Goal: Information Seeking & Learning: Learn about a topic

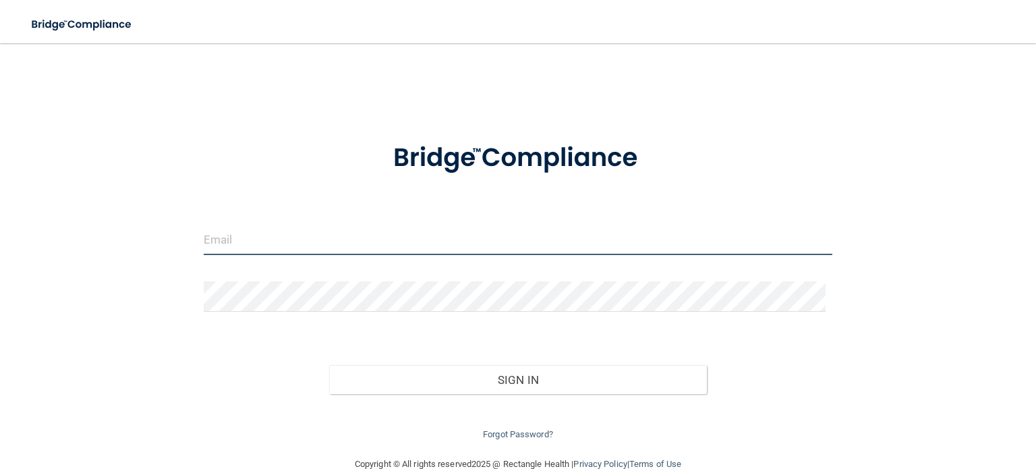
click at [218, 245] on input "email" at bounding box center [518, 240] width 628 height 30
type input "[EMAIL_ADDRESS][DOMAIN_NAME]"
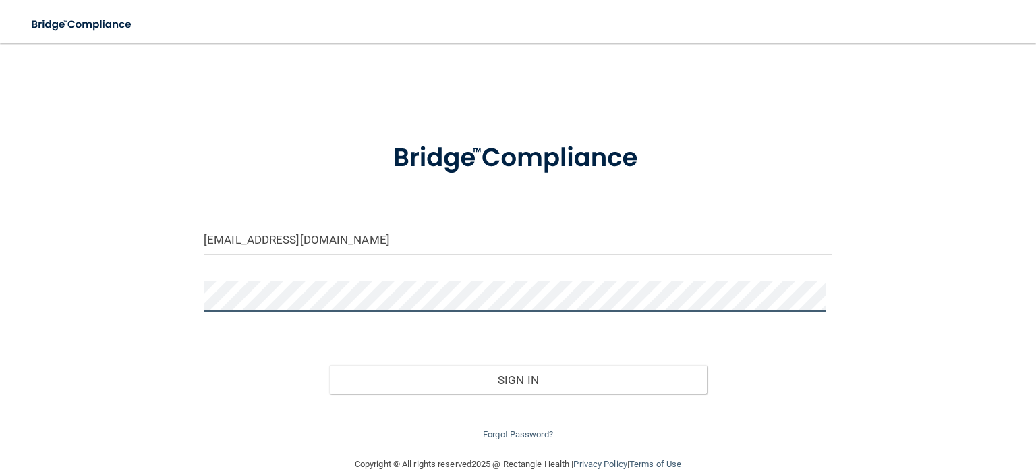
click at [329, 365] on button "Sign In" at bounding box center [517, 380] width 377 height 30
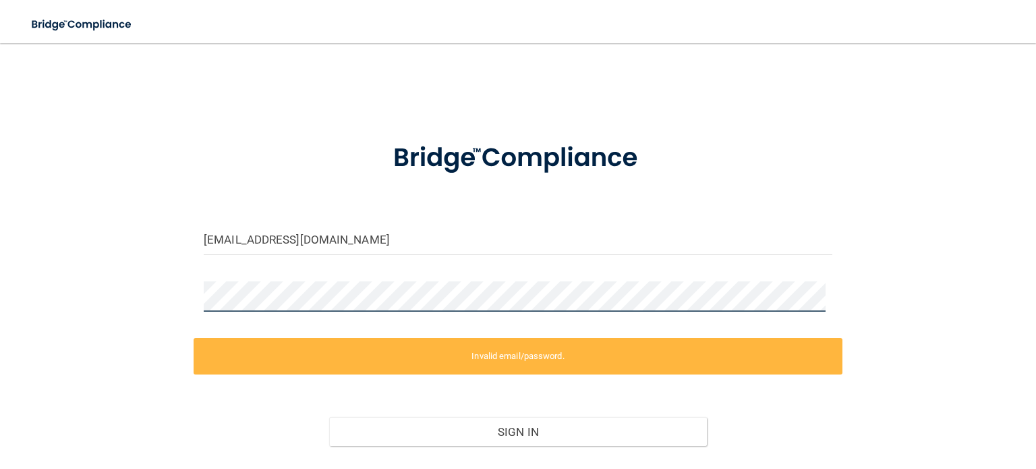
click at [125, 297] on div "[EMAIL_ADDRESS][DOMAIN_NAME] Invalid email/password. You don't have permission …" at bounding box center [518, 276] width 982 height 438
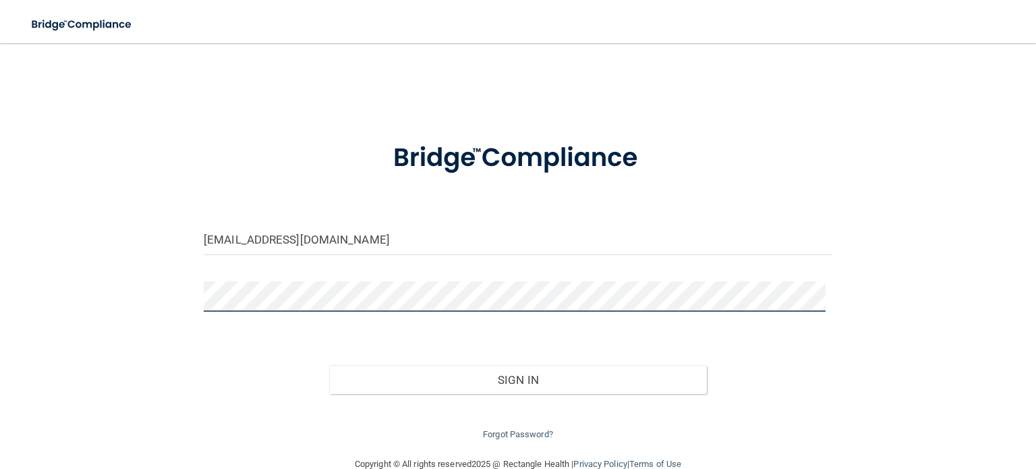
click at [329, 365] on button "Sign In" at bounding box center [517, 380] width 377 height 30
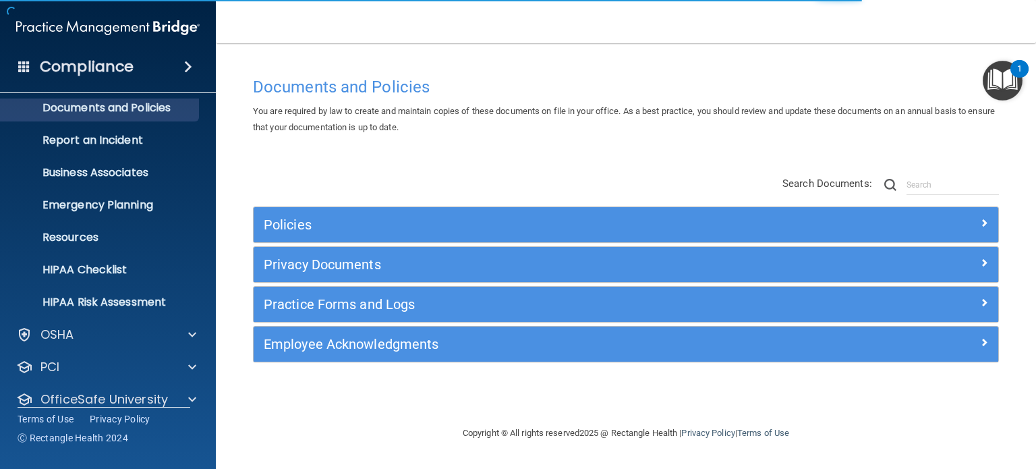
scroll to position [90, 0]
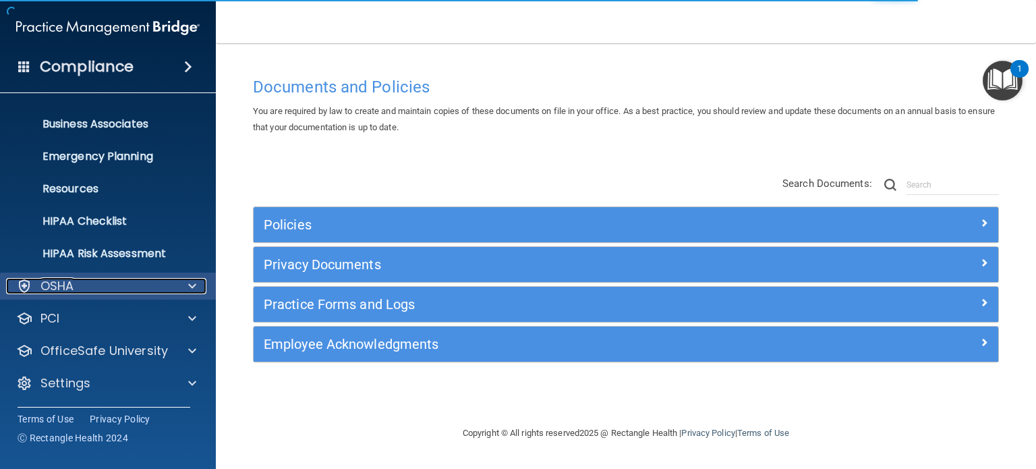
click at [187, 291] on div at bounding box center [190, 286] width 34 height 16
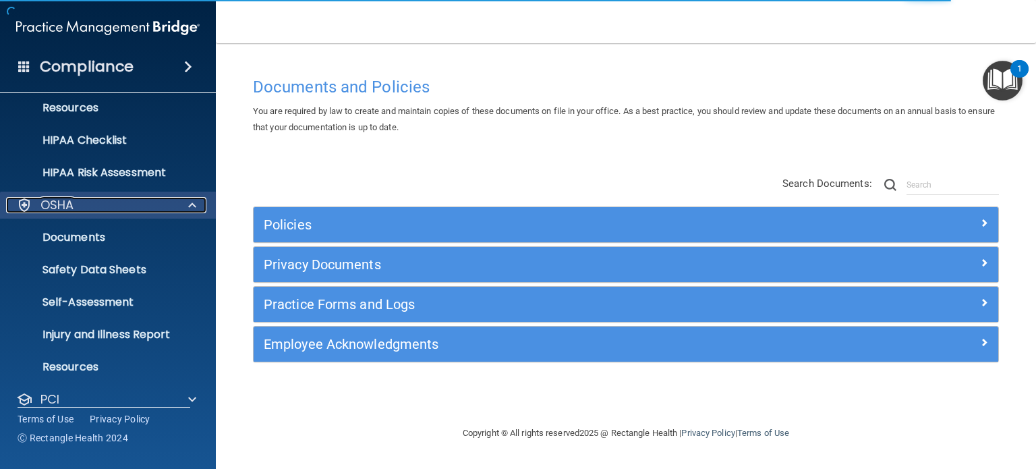
scroll to position [225, 0]
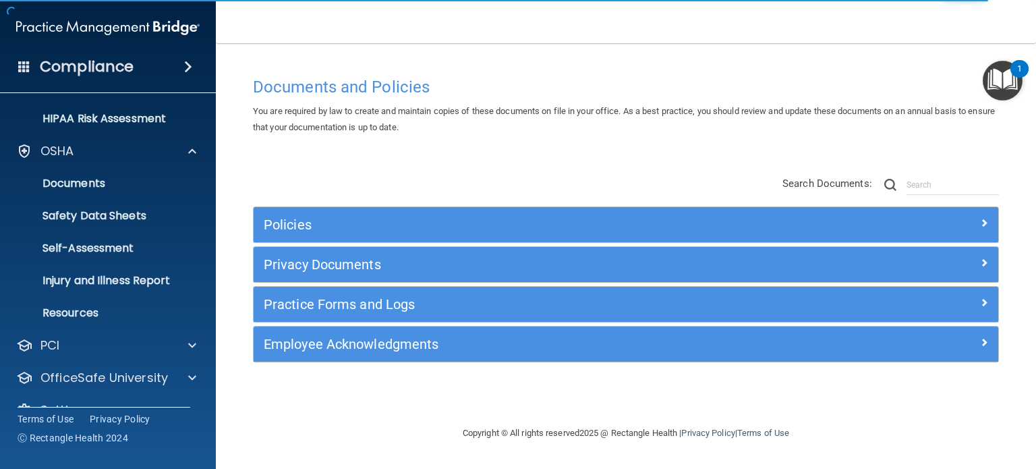
click at [566, 210] on div "Policies" at bounding box center [626, 224] width 744 height 35
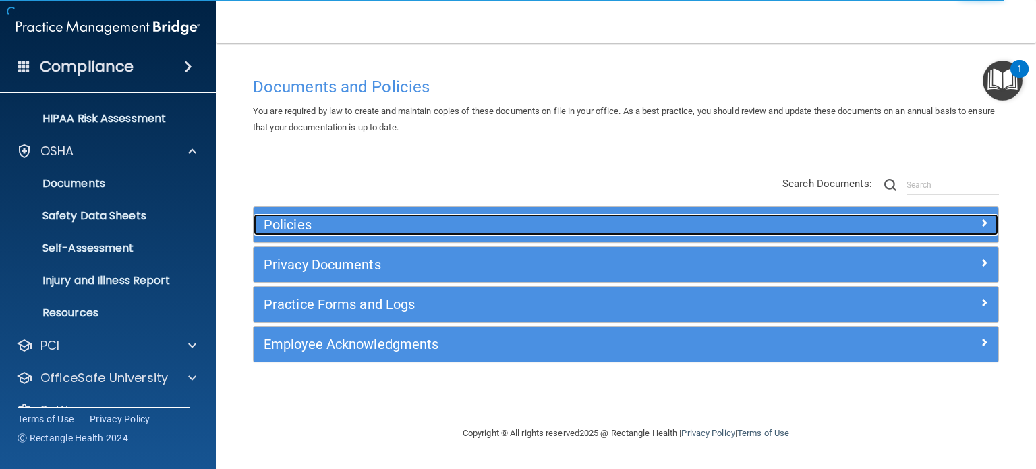
click at [566, 225] on h5 "Policies" at bounding box center [533, 224] width 538 height 15
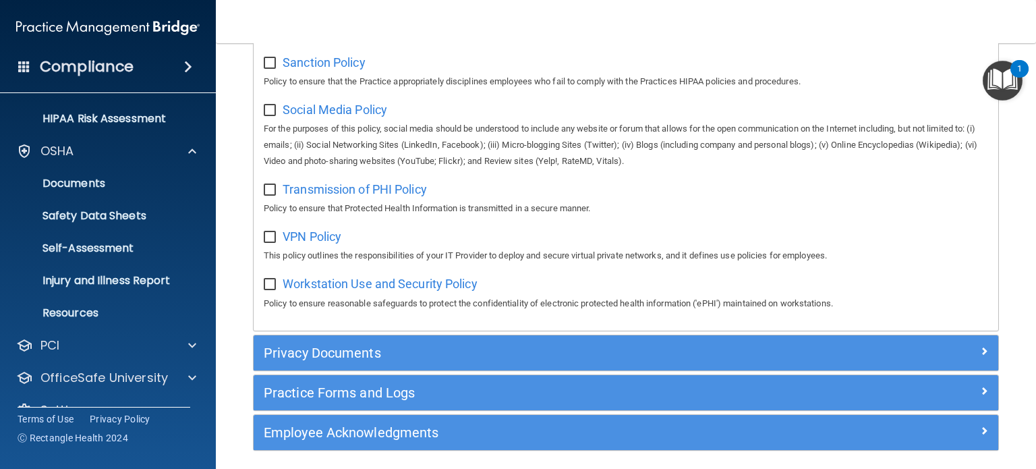
scroll to position [1079, 0]
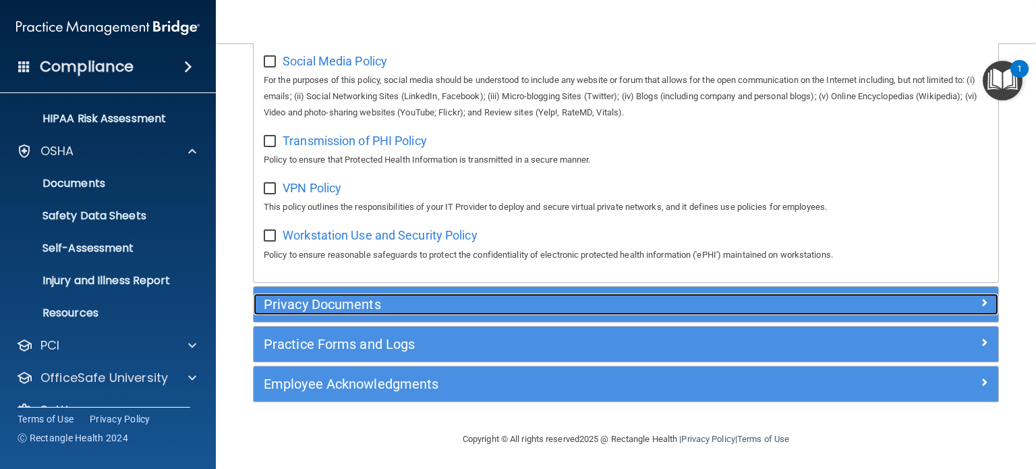
click at [492, 312] on h5 "Privacy Documents" at bounding box center [533, 304] width 538 height 15
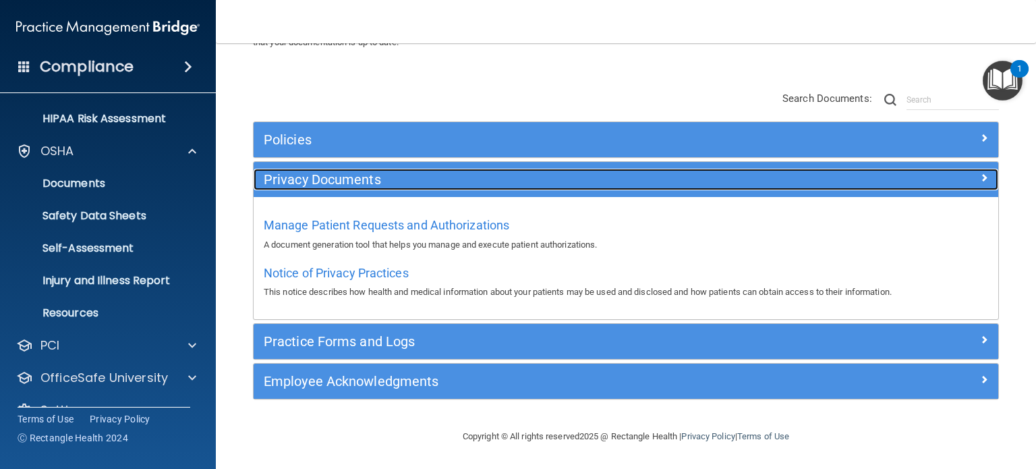
scroll to position [84, 0]
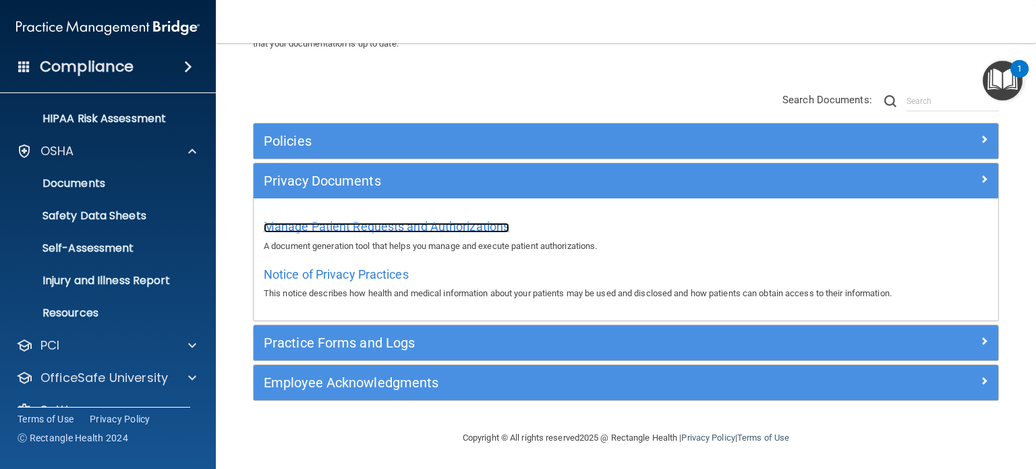
click at [407, 226] on span "Manage Patient Requests and Authorizations" at bounding box center [386, 226] width 245 height 14
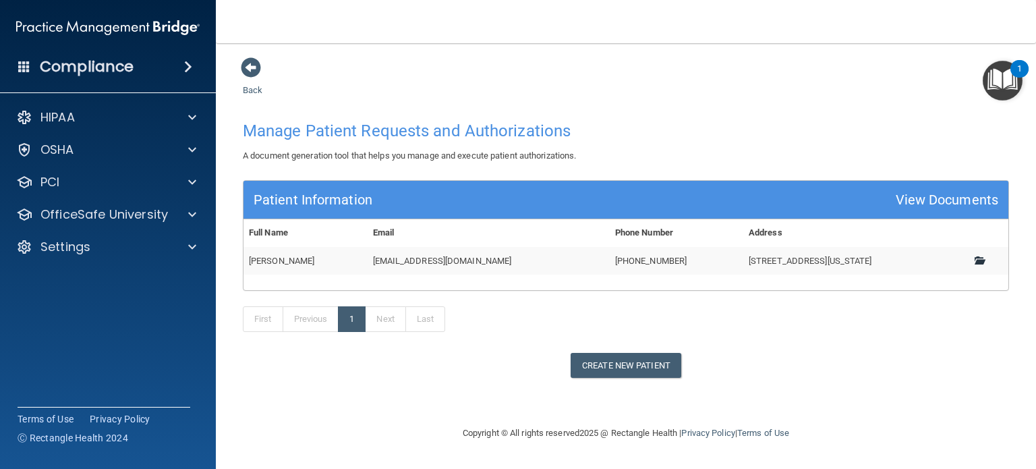
click at [978, 258] on span at bounding box center [978, 260] width 9 height 9
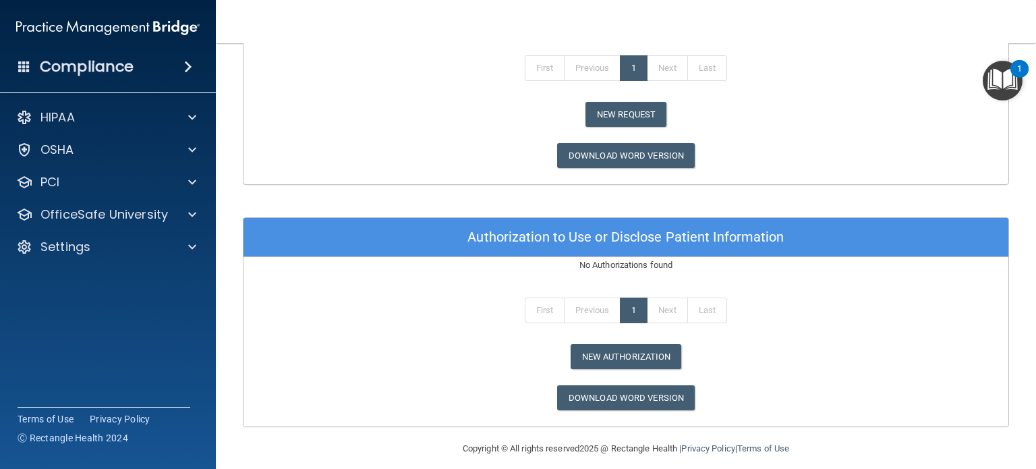
scroll to position [817, 0]
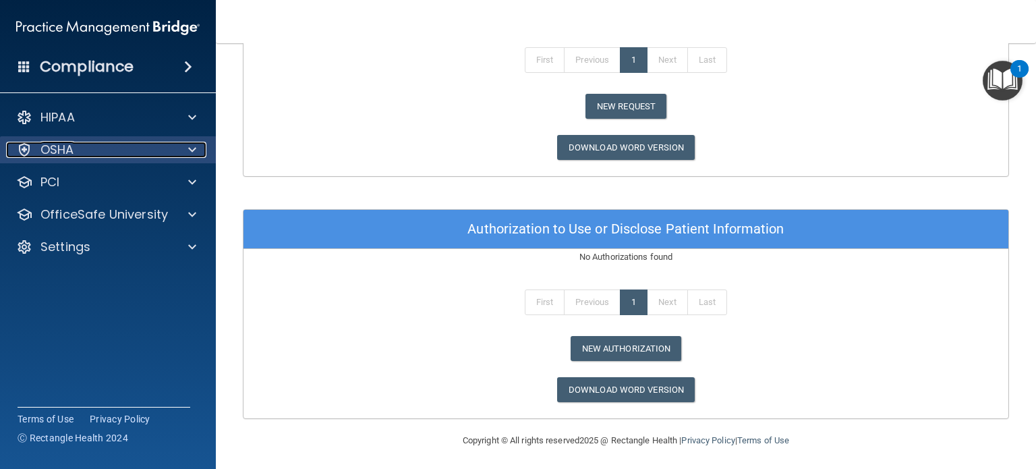
click at [108, 156] on div "OSHA" at bounding box center [89, 150] width 167 height 16
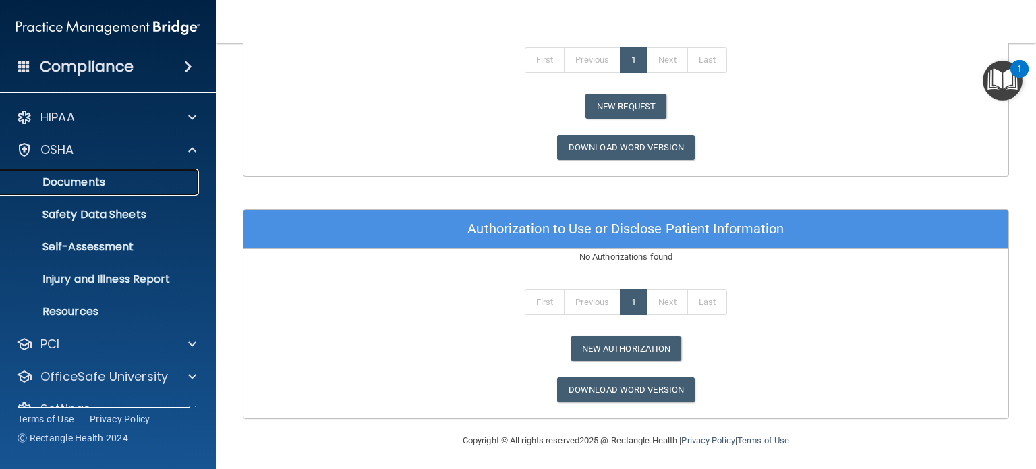
click at [104, 187] on p "Documents" at bounding box center [101, 181] width 184 height 13
